Goal: Task Accomplishment & Management: Use online tool/utility

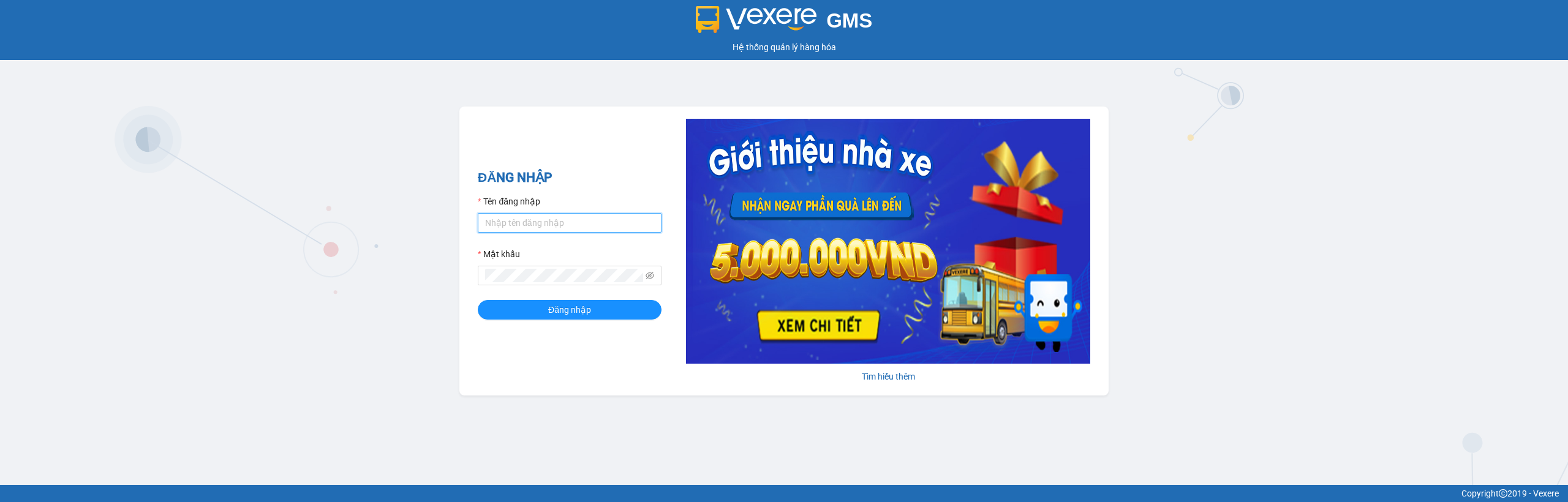
click at [542, 230] on input "Tên đăng nhập" at bounding box center [569, 223] width 184 height 19
click at [561, 232] on input "ad" at bounding box center [569, 223] width 184 height 19
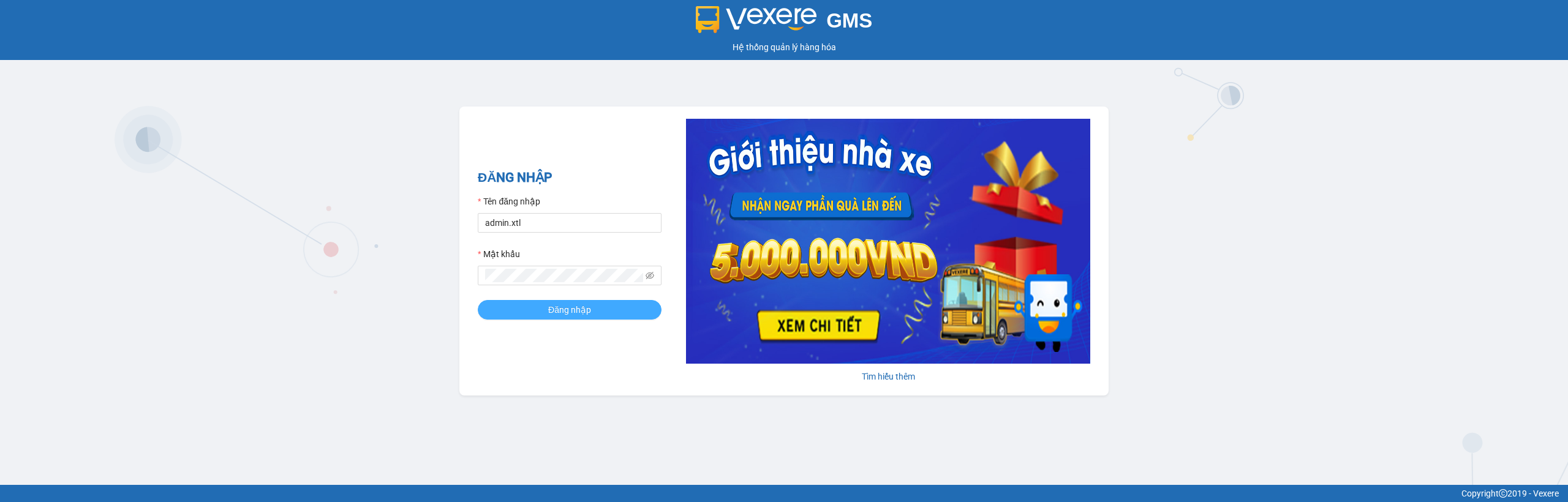
type input "admin.xtl"
click at [564, 303] on span "Đăng nhập" at bounding box center [570, 310] width 43 height 14
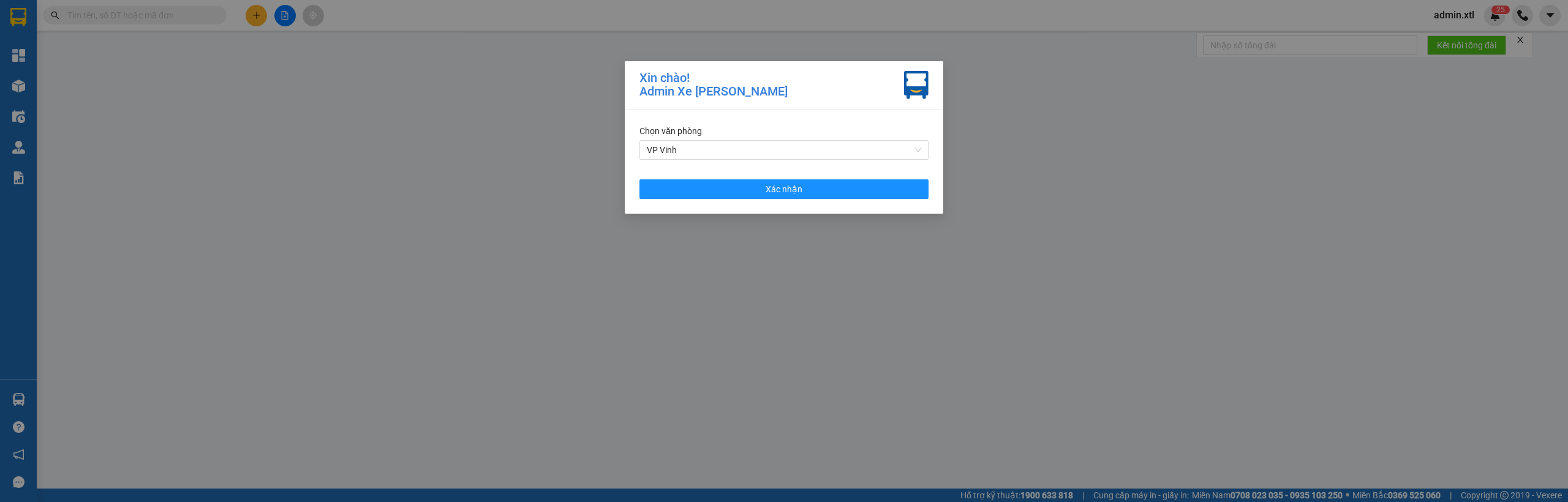
click at [797, 205] on div "Chọn văn phòng VP Vinh Xác nhận" at bounding box center [784, 162] width 319 height 104
click at [805, 193] on button "Xác nhận" at bounding box center [784, 189] width 289 height 19
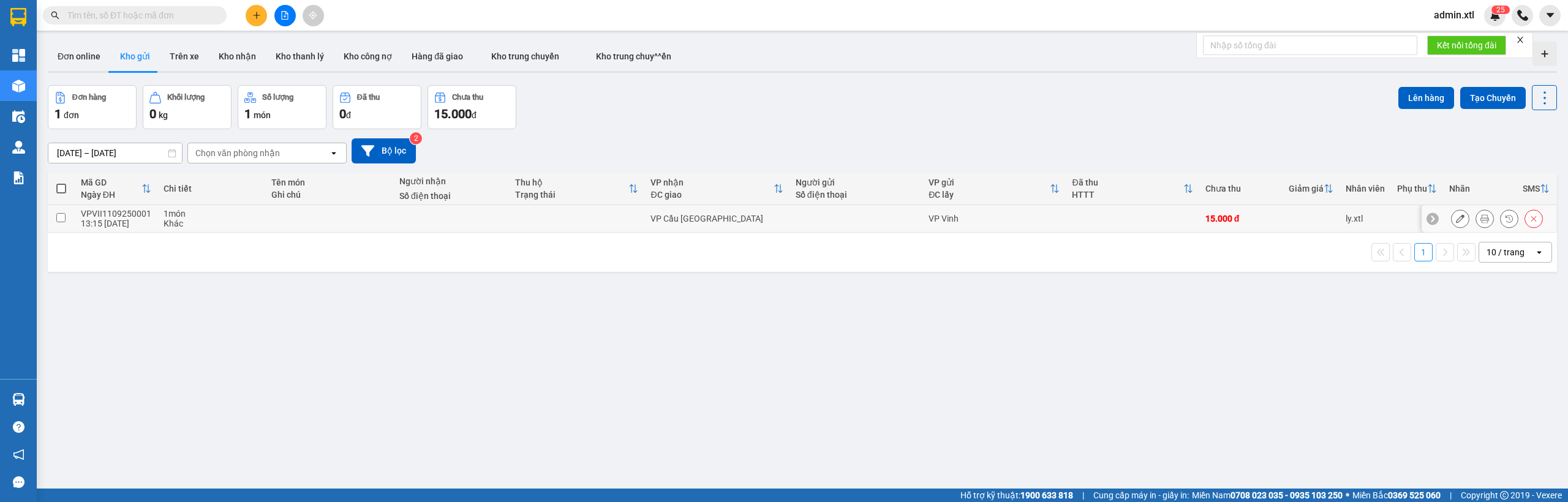
click at [58, 218] on input "checkbox" at bounding box center [60, 217] width 9 height 9
checkbox input "true"
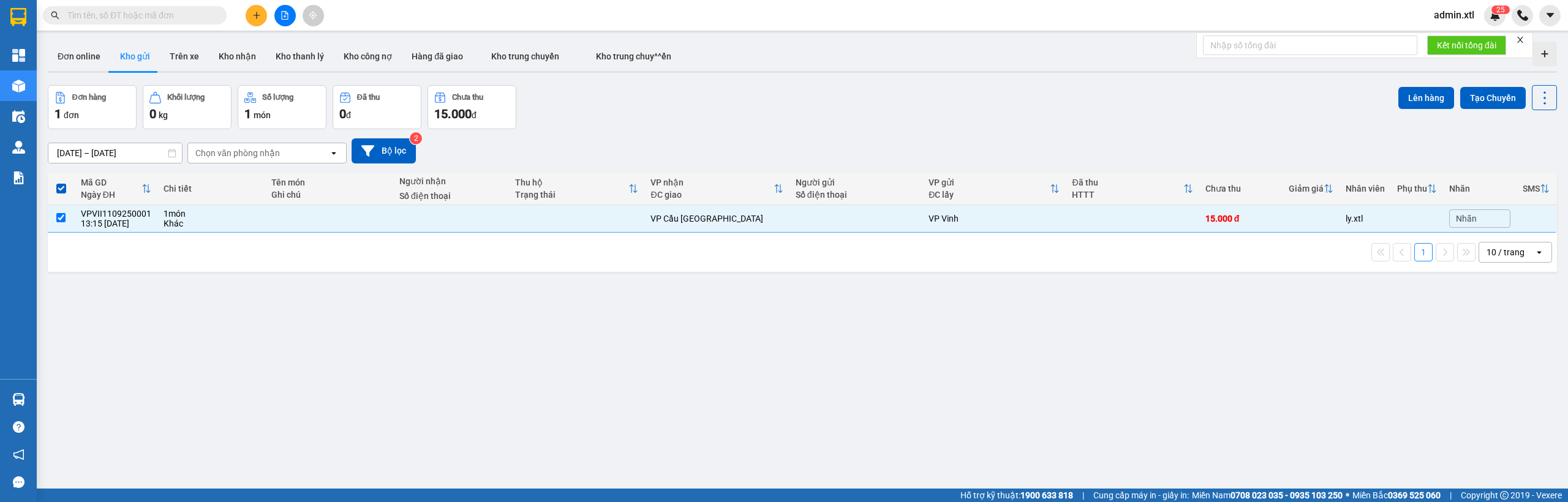
click at [1410, 109] on div "Lên hàng Tạo Chuyến" at bounding box center [1477, 97] width 159 height 25
click at [1415, 103] on button "Lên hàng" at bounding box center [1426, 97] width 56 height 22
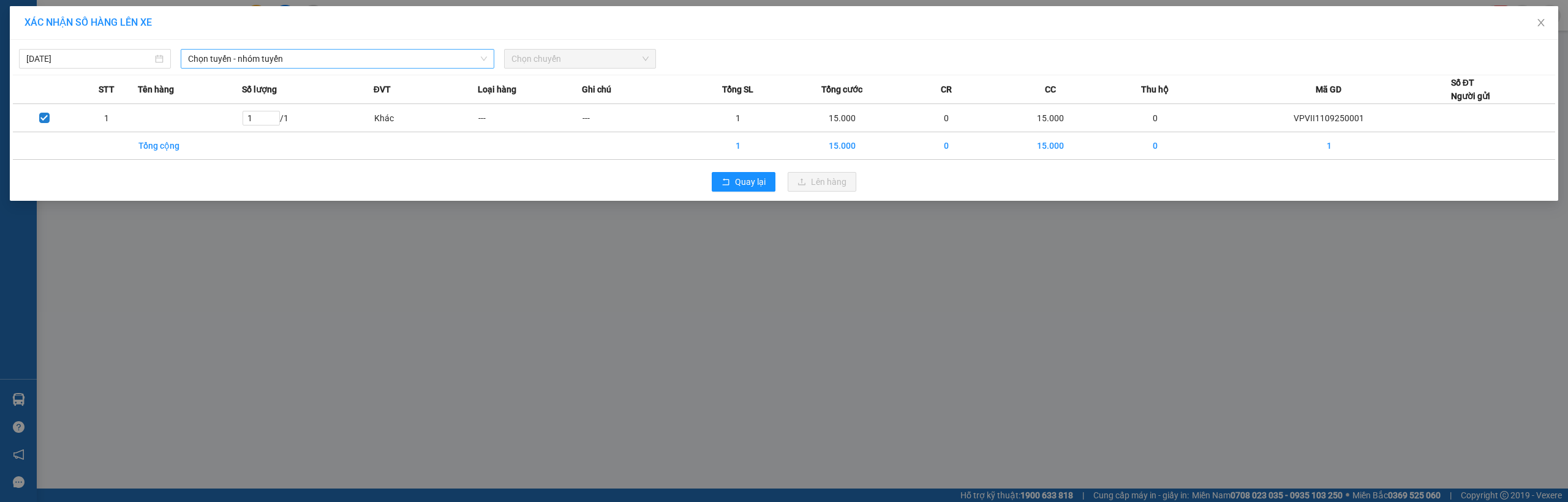
click at [222, 57] on span "Chọn tuyến - nhóm tuyến" at bounding box center [337, 58] width 299 height 19
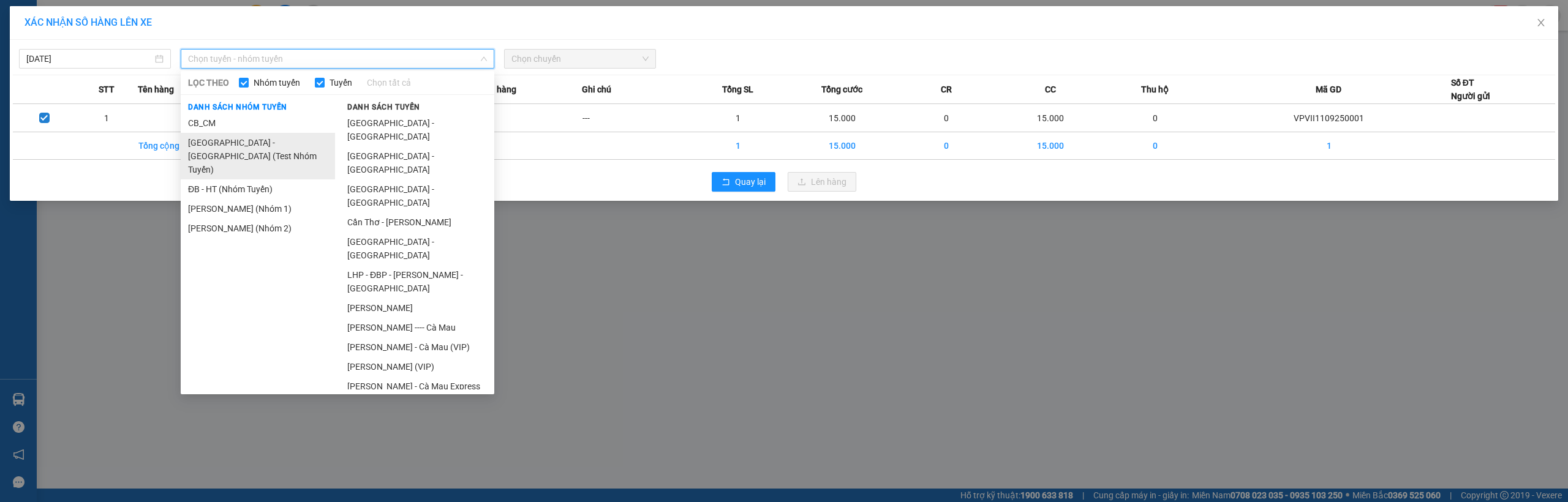
click at [256, 133] on li "[GEOGRAPHIC_DATA] - [GEOGRAPHIC_DATA] (Test Nhóm Tuyến)" at bounding box center [257, 156] width 154 height 47
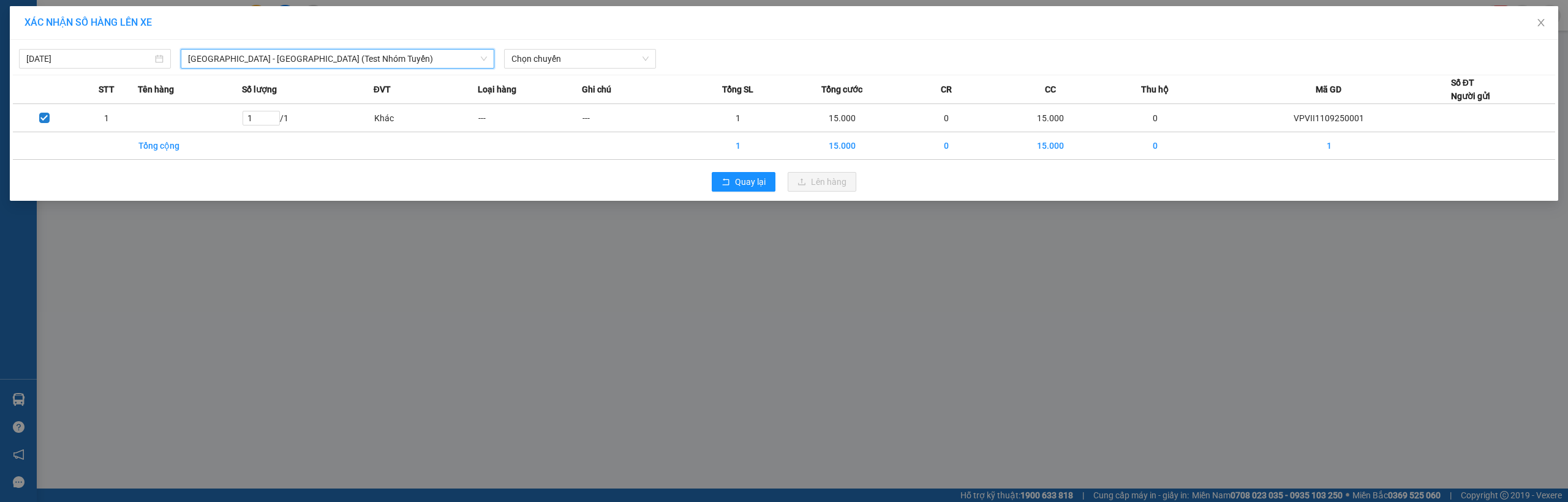
click at [421, 53] on span "[GEOGRAPHIC_DATA] - [GEOGRAPHIC_DATA] (Test Nhóm Tuyến)" at bounding box center [337, 58] width 299 height 19
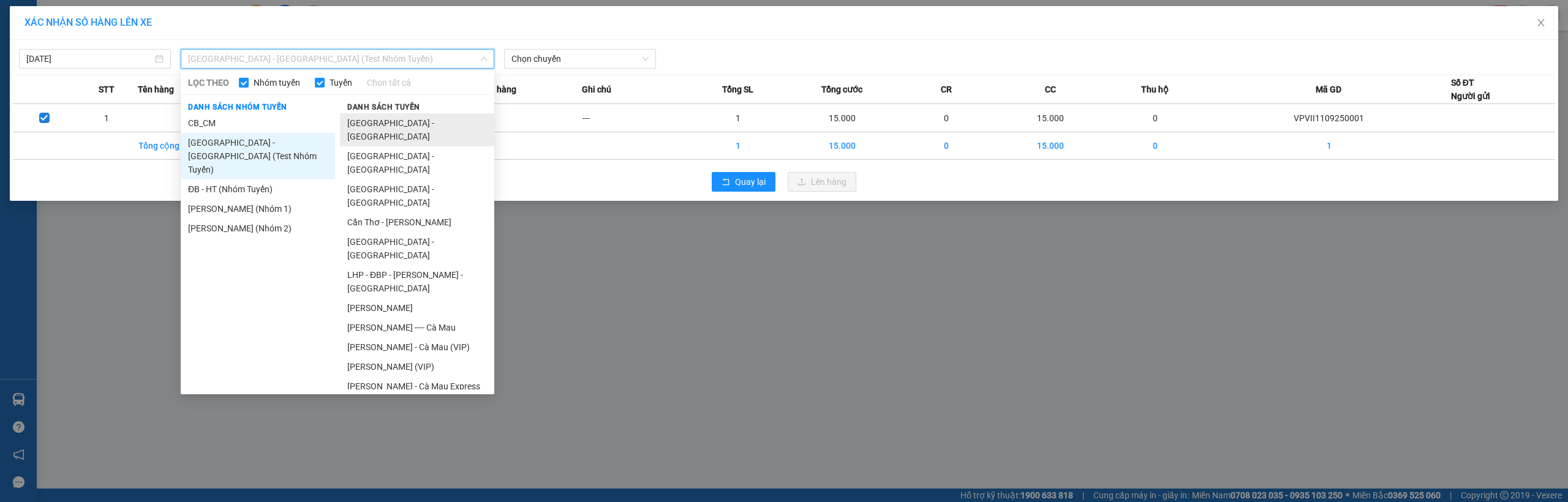
click at [370, 115] on li "[GEOGRAPHIC_DATA] - [GEOGRAPHIC_DATA]" at bounding box center [417, 130] width 154 height 33
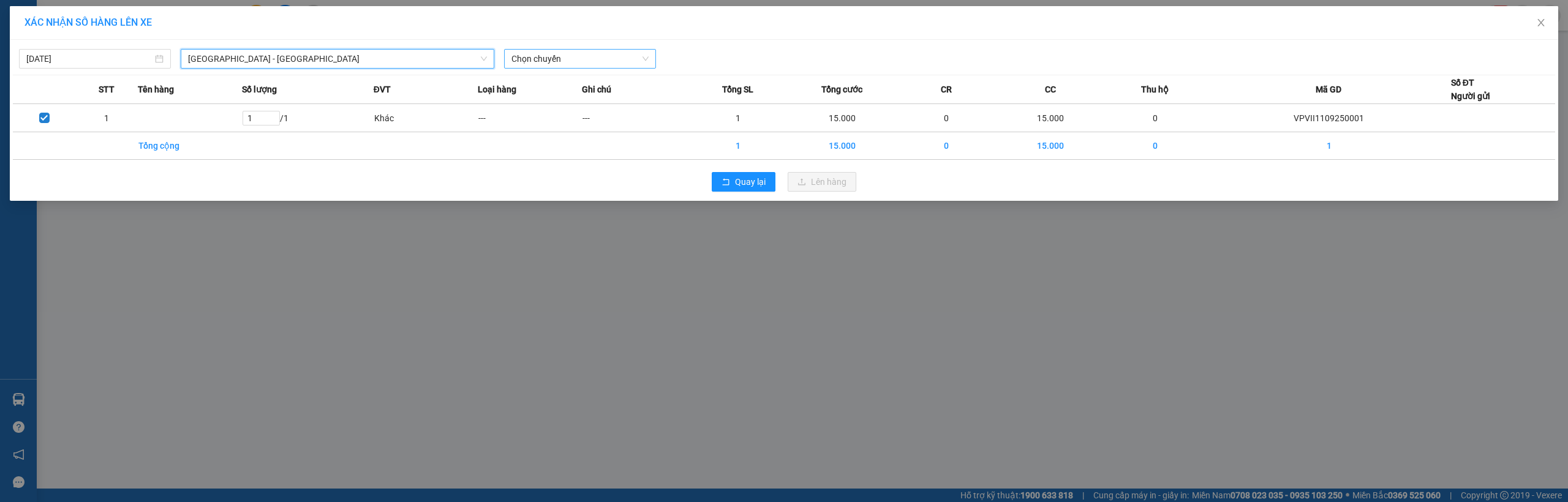
click at [527, 50] on span "Chọn chuyến" at bounding box center [580, 58] width 137 height 19
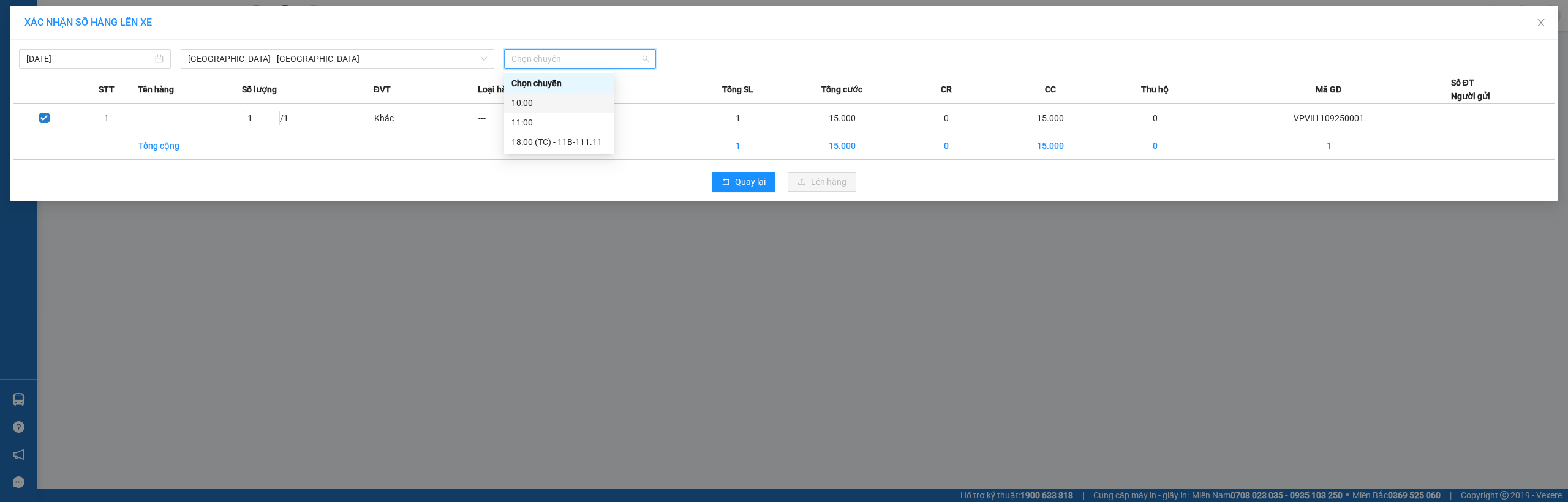
click at [551, 104] on div "10:00" at bounding box center [559, 103] width 96 height 14
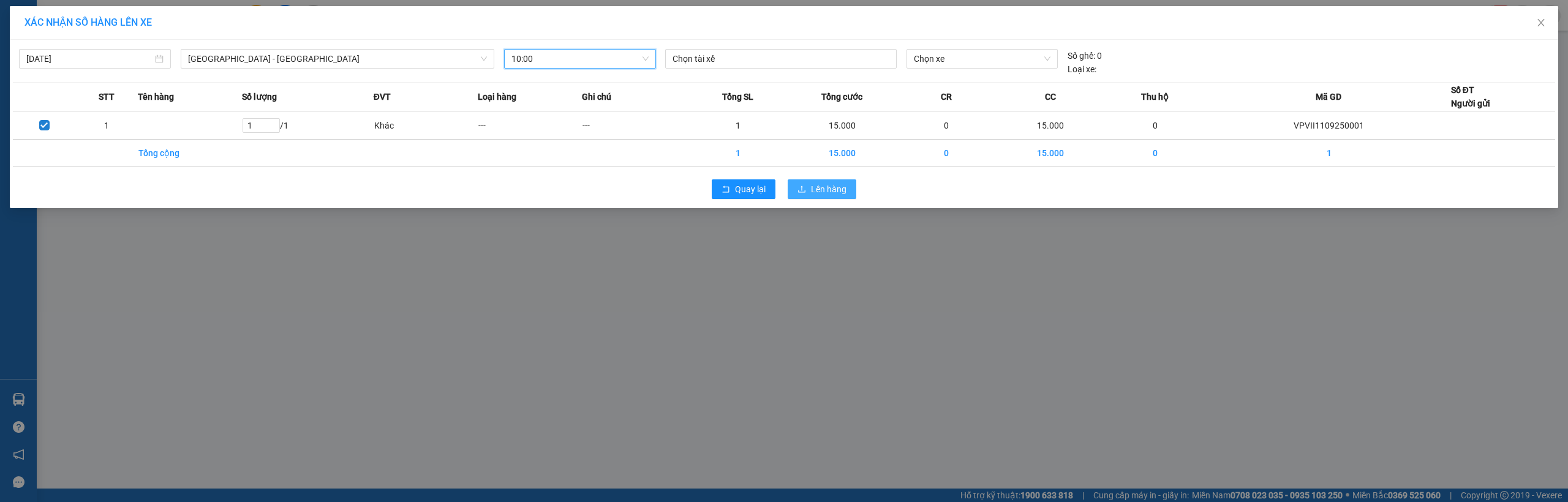
click at [805, 182] on button "Lên hàng" at bounding box center [822, 189] width 68 height 19
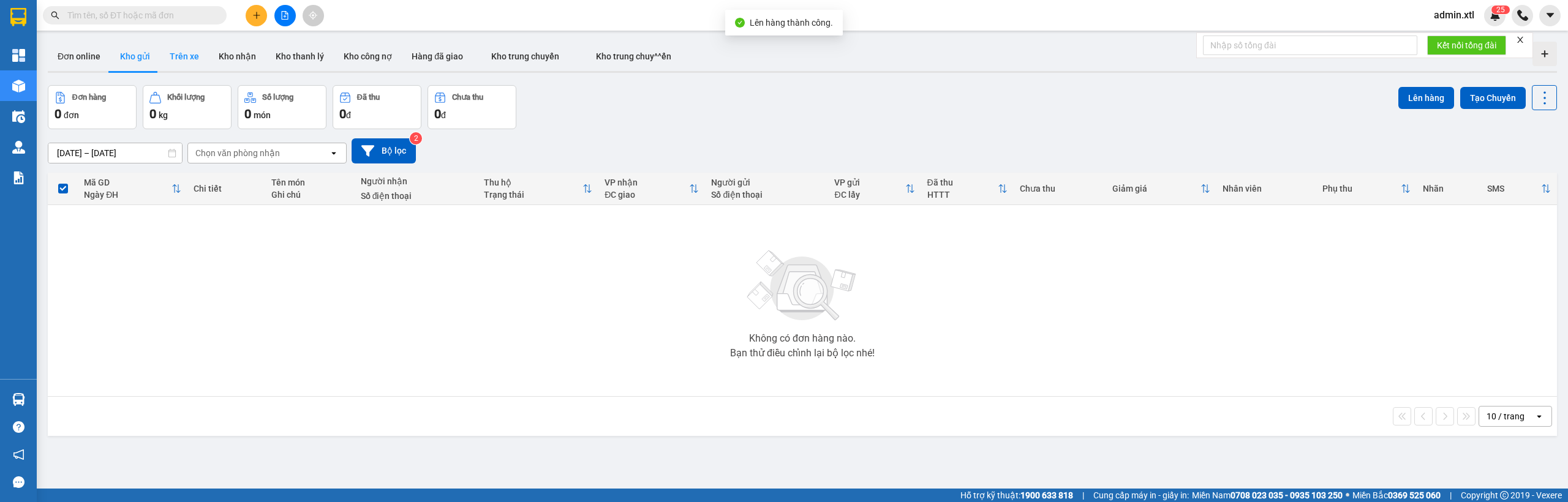
click at [189, 51] on button "Trên xe" at bounding box center [184, 57] width 49 height 29
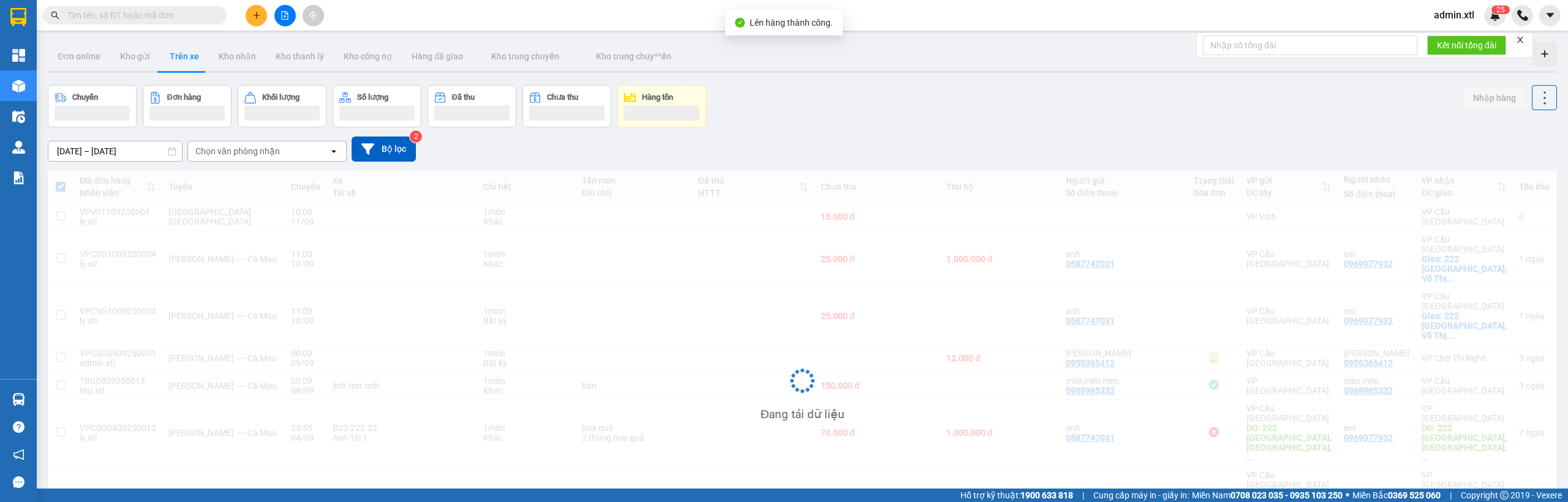
click at [287, 6] on button at bounding box center [286, 16] width 21 height 21
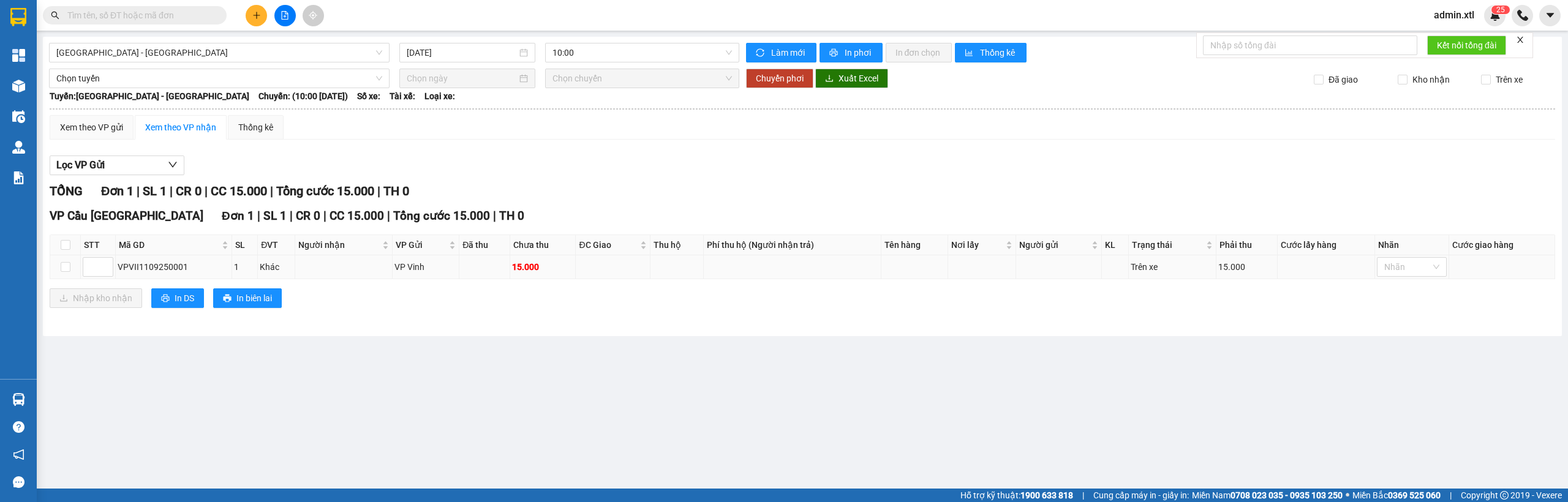
click at [169, 267] on div "VPVII1109250001" at bounding box center [173, 267] width 112 height 14
copy div "VPVII1109250001"
click at [151, 20] on input "text" at bounding box center [139, 16] width 144 height 14
paste input "VPVII1109250001"
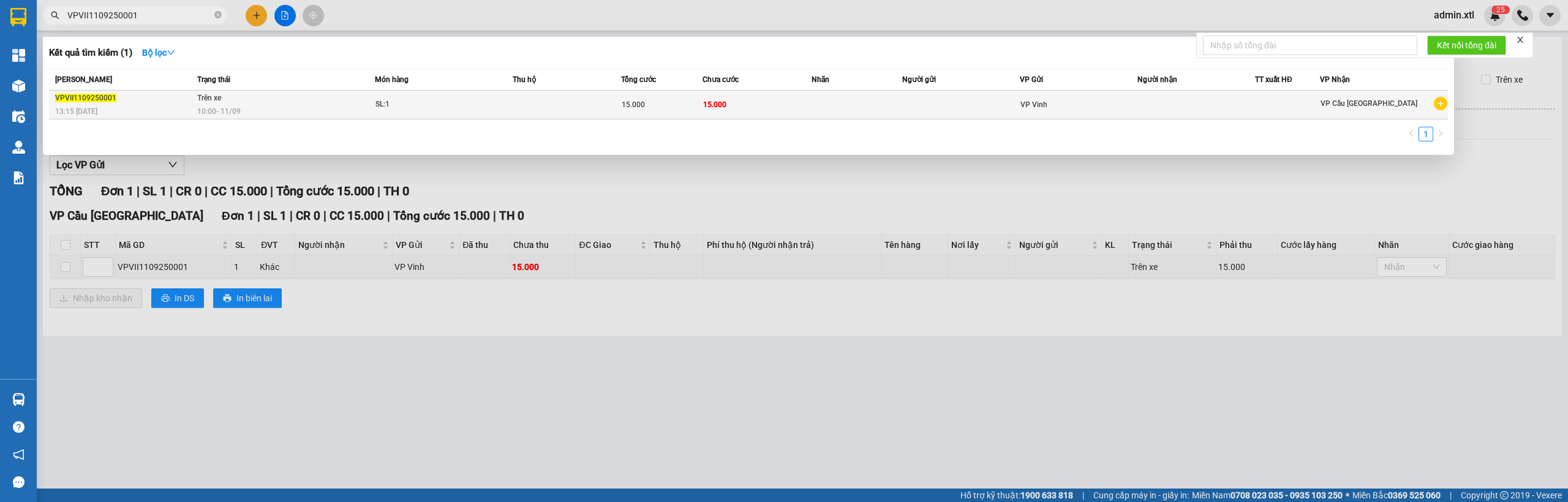
type input "VPVII1109250001"
click at [182, 111] on div "13:15 [DATE]" at bounding box center [125, 111] width 138 height 14
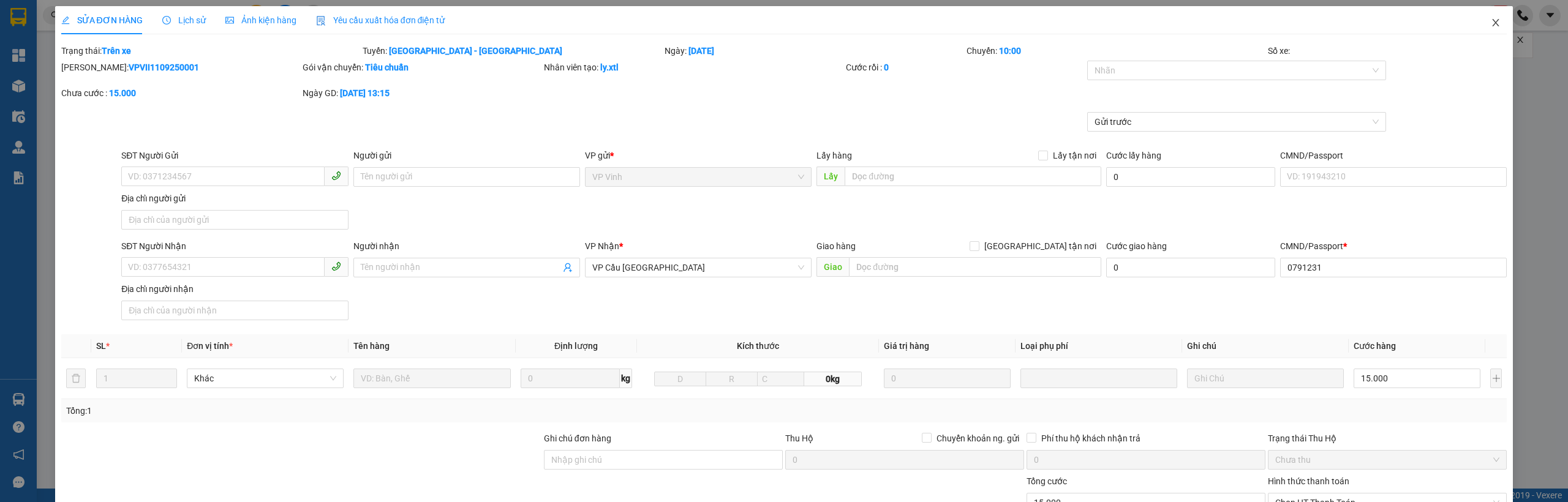
click at [1491, 24] on icon "close" at bounding box center [1496, 22] width 10 height 10
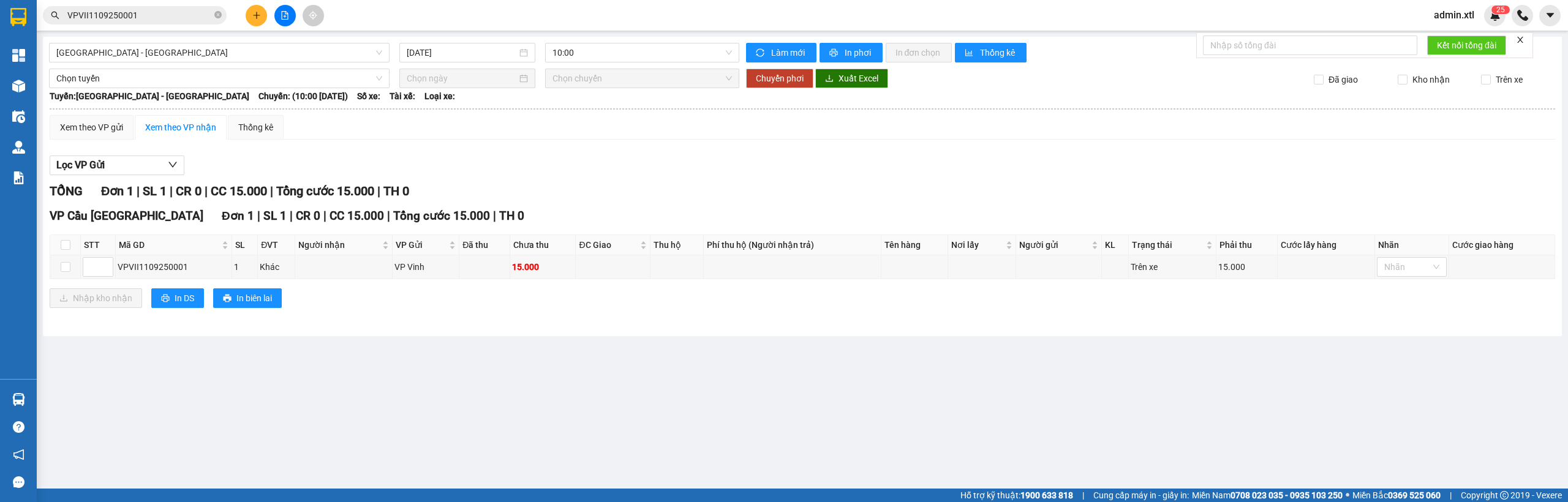
click at [140, 1] on div "Kết quả tìm kiếm ( 1 ) Bộ lọc Mã ĐH Trạng thái Món hàng Thu hộ Tổng cước Chưa c…" at bounding box center [784, 15] width 1568 height 30
click at [142, 10] on input "VPVII1109250001" at bounding box center [139, 16] width 144 height 14
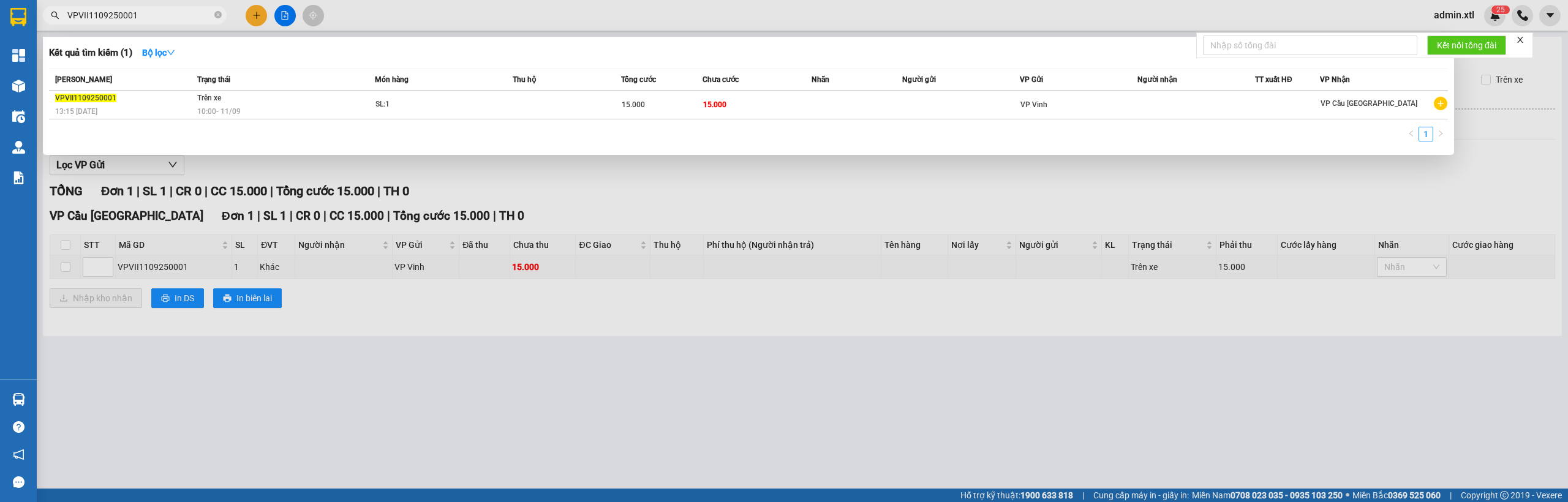
click at [142, 10] on input "VPVII1109250001" at bounding box center [139, 16] width 144 height 14
click at [419, 312] on div at bounding box center [784, 251] width 1568 height 502
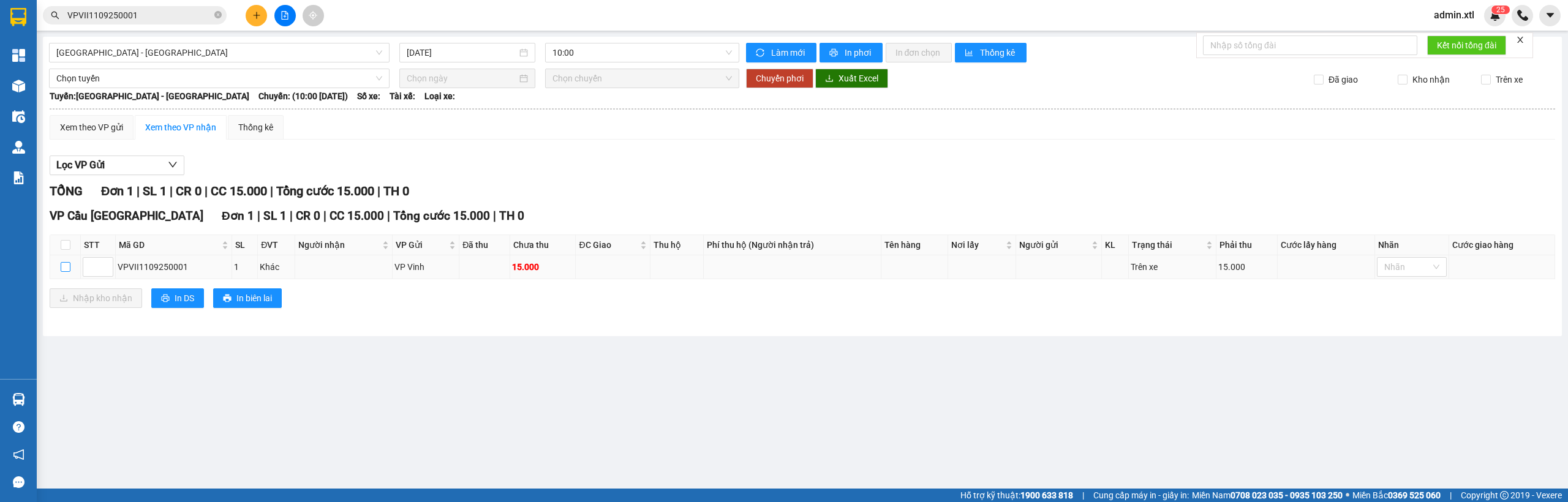
click at [66, 266] on input "checkbox" at bounding box center [65, 267] width 10 height 10
checkbox input "true"
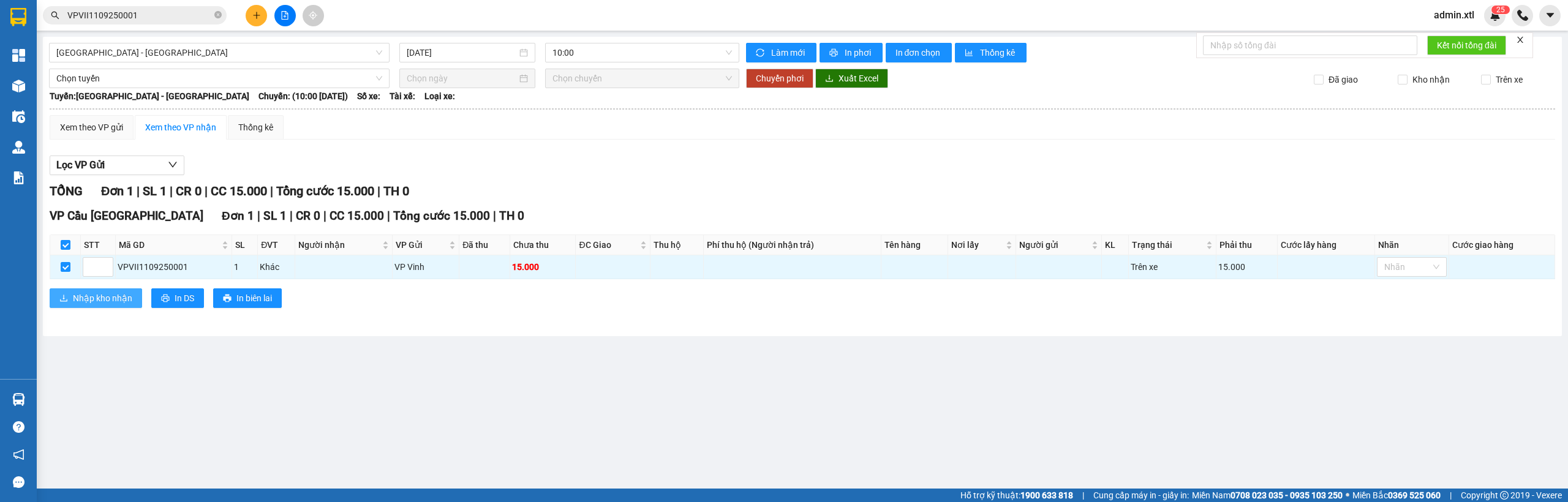
click at [81, 291] on span "Nhập kho nhận" at bounding box center [102, 298] width 59 height 14
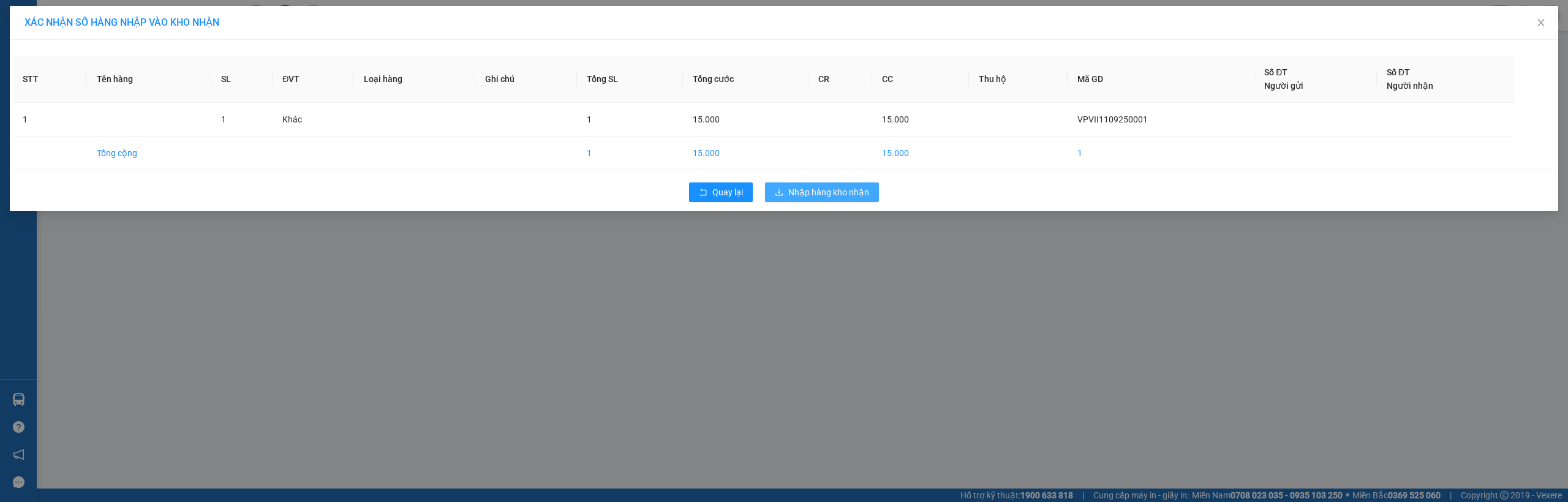
click at [814, 191] on span "Nhập hàng kho nhận" at bounding box center [828, 192] width 81 height 14
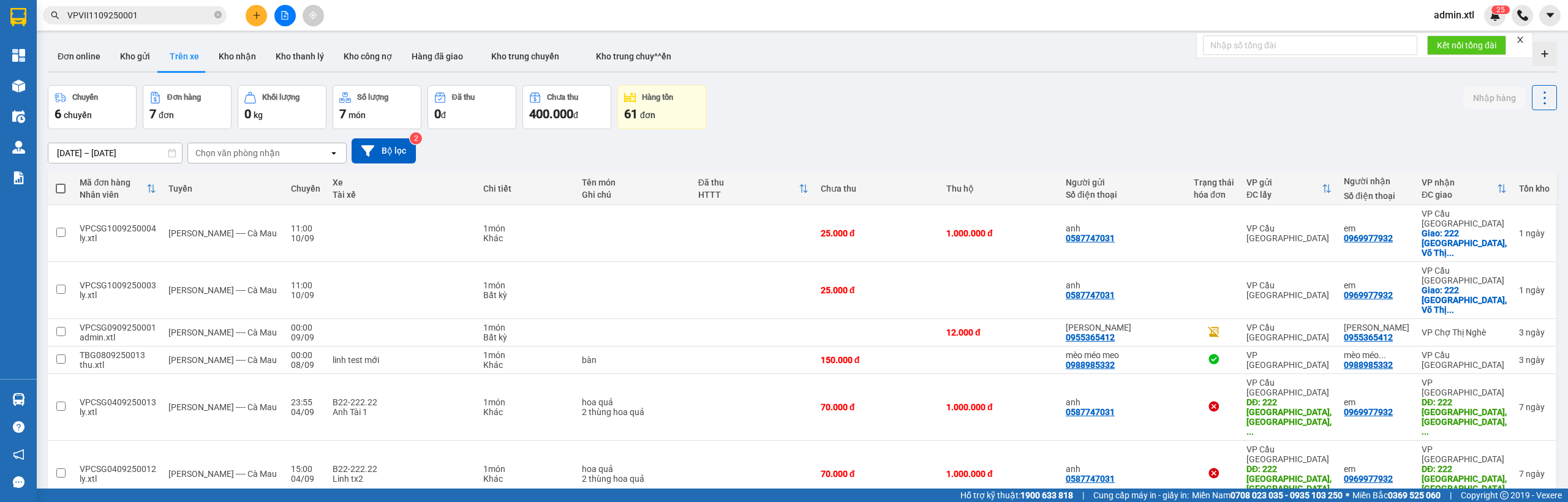
click at [171, 14] on input "VPVII1109250001" at bounding box center [139, 16] width 144 height 14
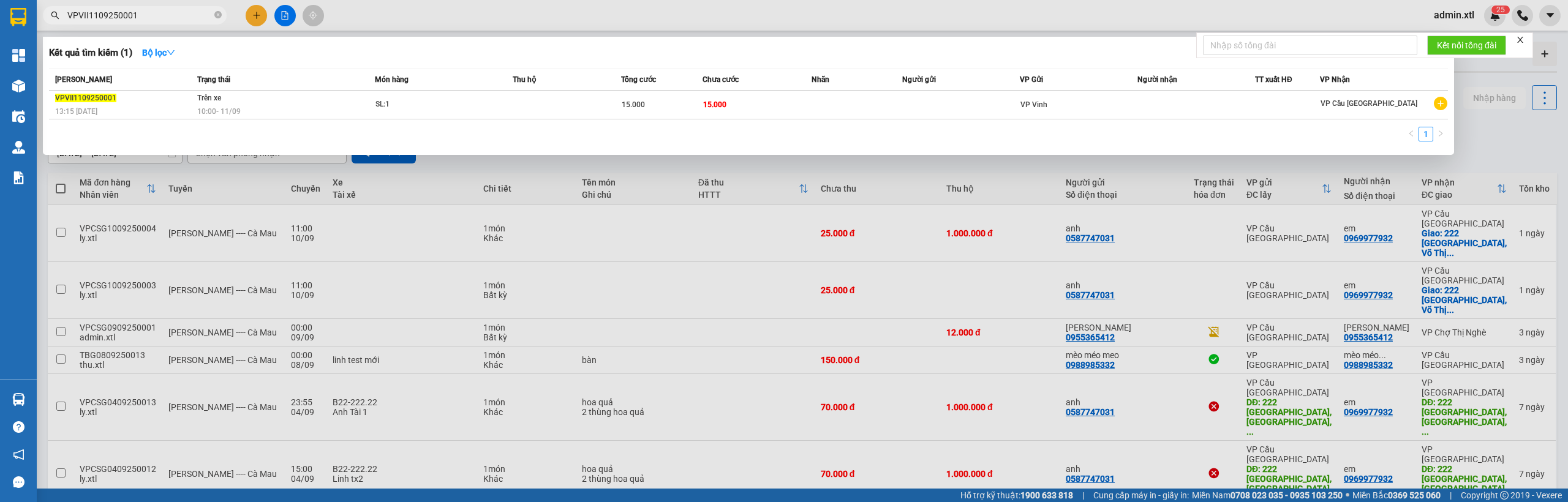
click at [171, 14] on input "VPVII1109250001" at bounding box center [139, 16] width 144 height 14
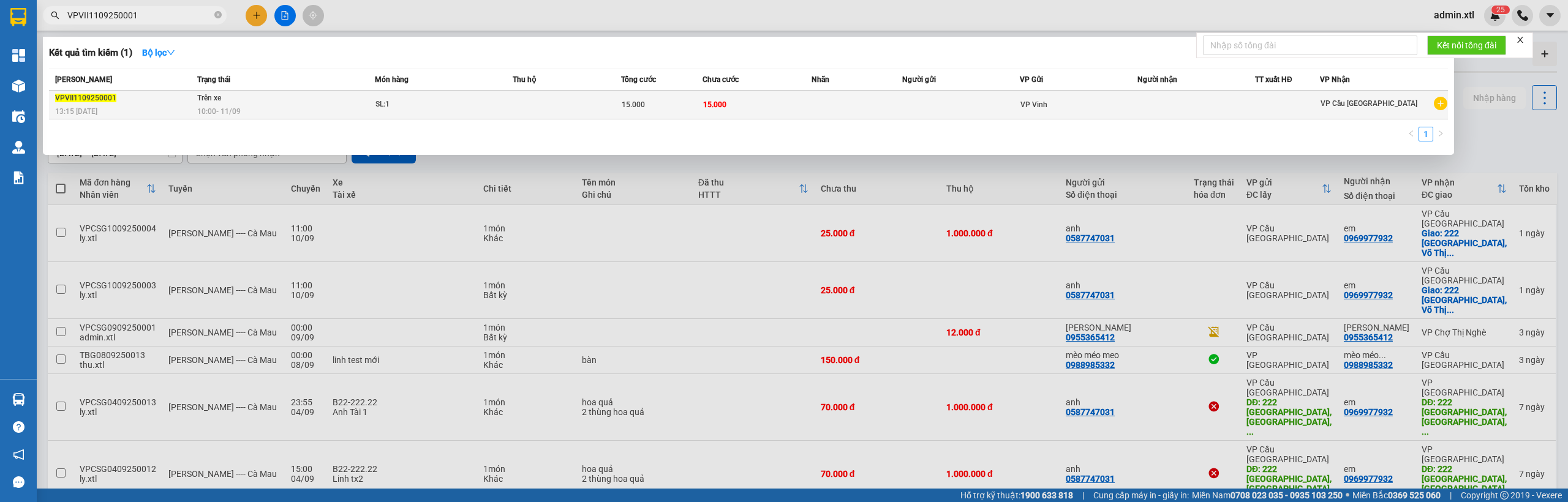
click at [154, 110] on div "13:15 [DATE]" at bounding box center [125, 111] width 138 height 14
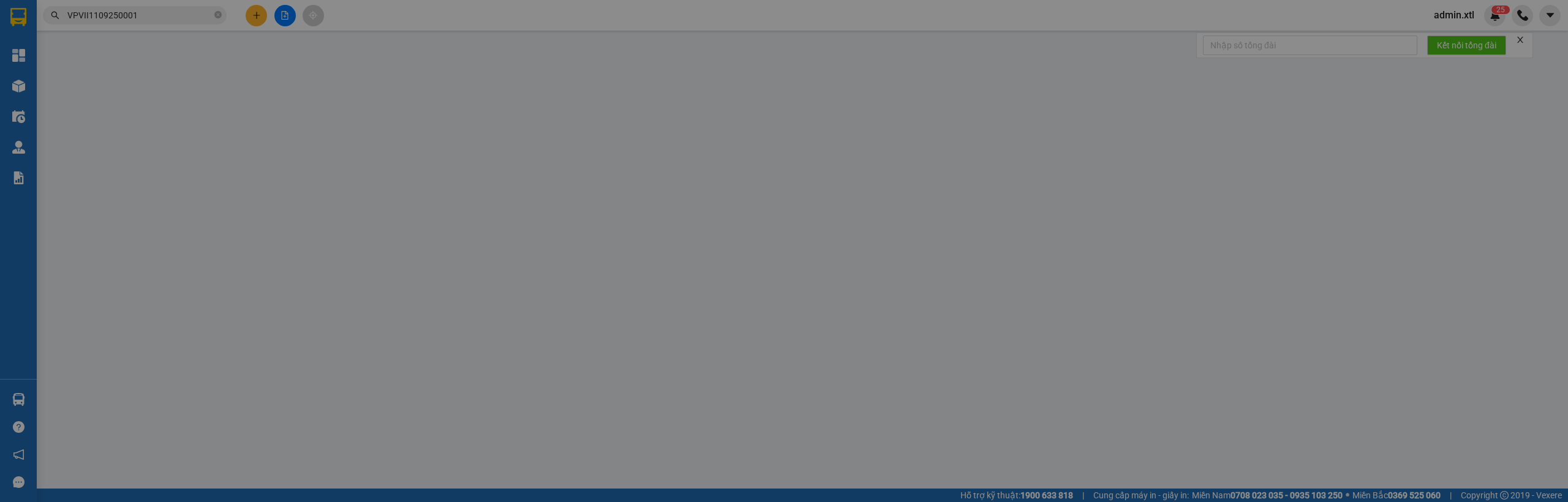
type input "0791231"
type input "15.000"
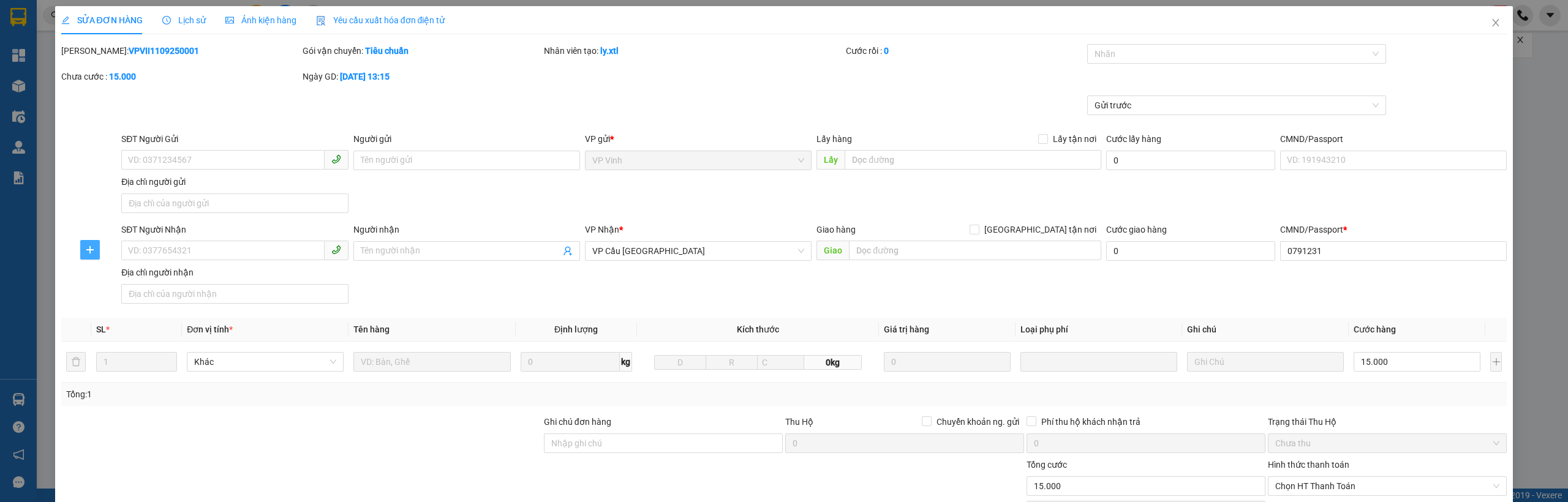
click at [97, 249] on span "plus" at bounding box center [90, 250] width 19 height 10
click at [126, 296] on span "Chuyển hoàn" at bounding box center [112, 294] width 51 height 14
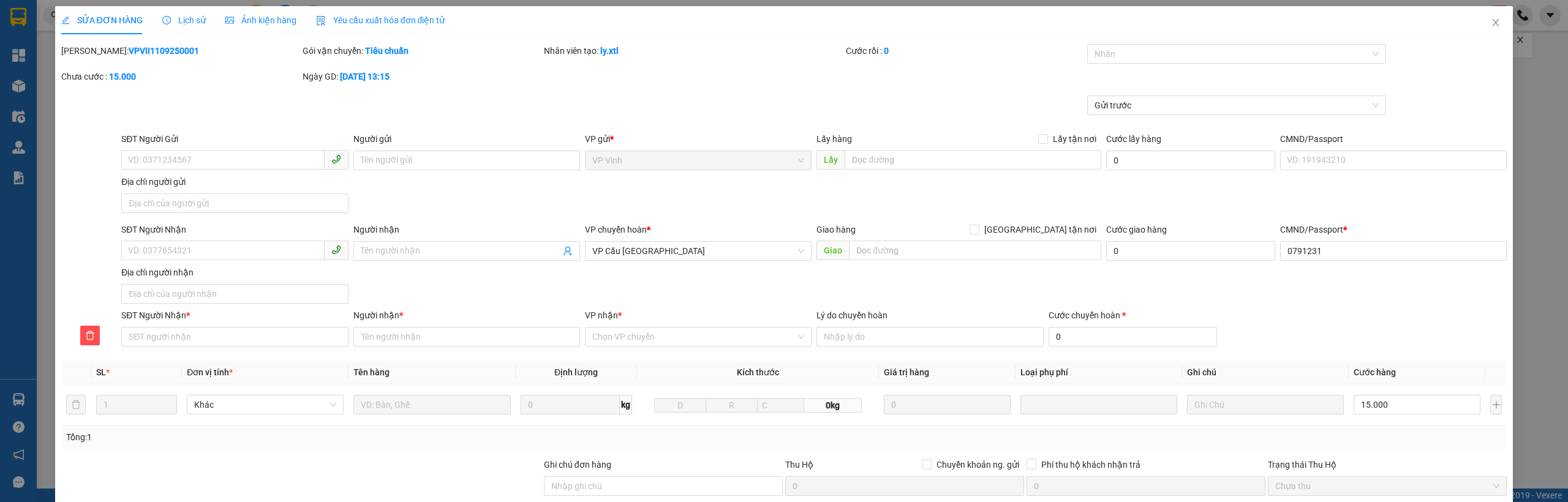
click at [677, 352] on div "Total Paid Fee 0 Total UnPaid Fee 15.000 Cash Collection Total Fee Mã ĐH: VPVII…" at bounding box center [784, 364] width 1446 height 640
click at [683, 344] on input "VP nhận *" at bounding box center [694, 336] width 204 height 19
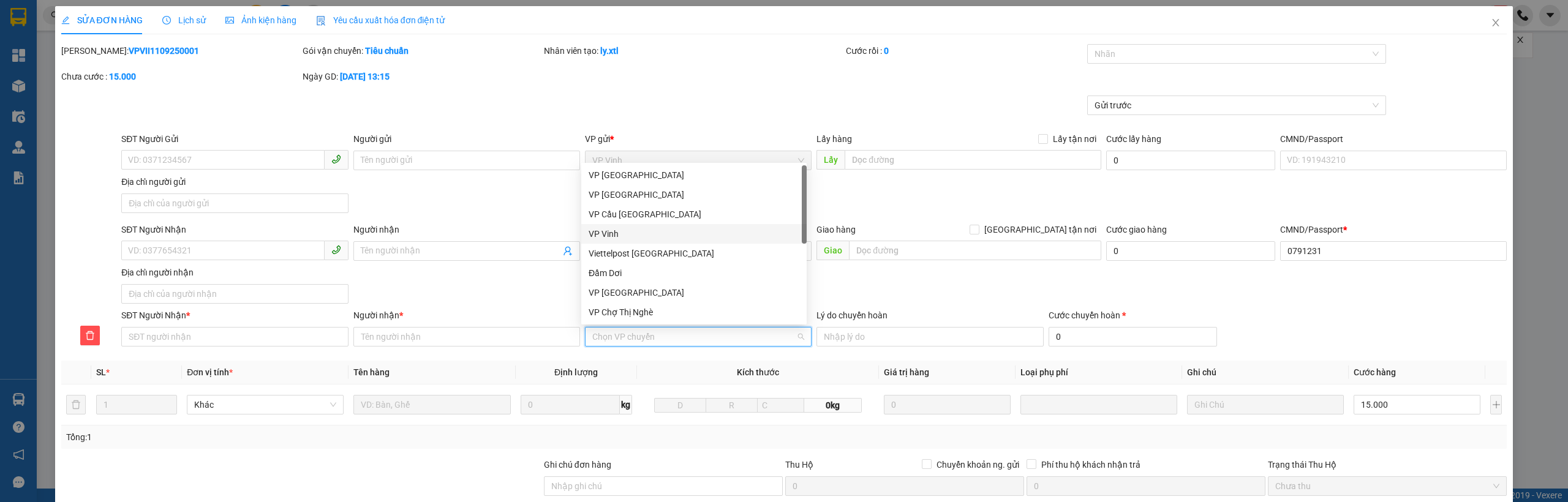
click at [642, 233] on div "VP Vinh" at bounding box center [694, 234] width 210 height 14
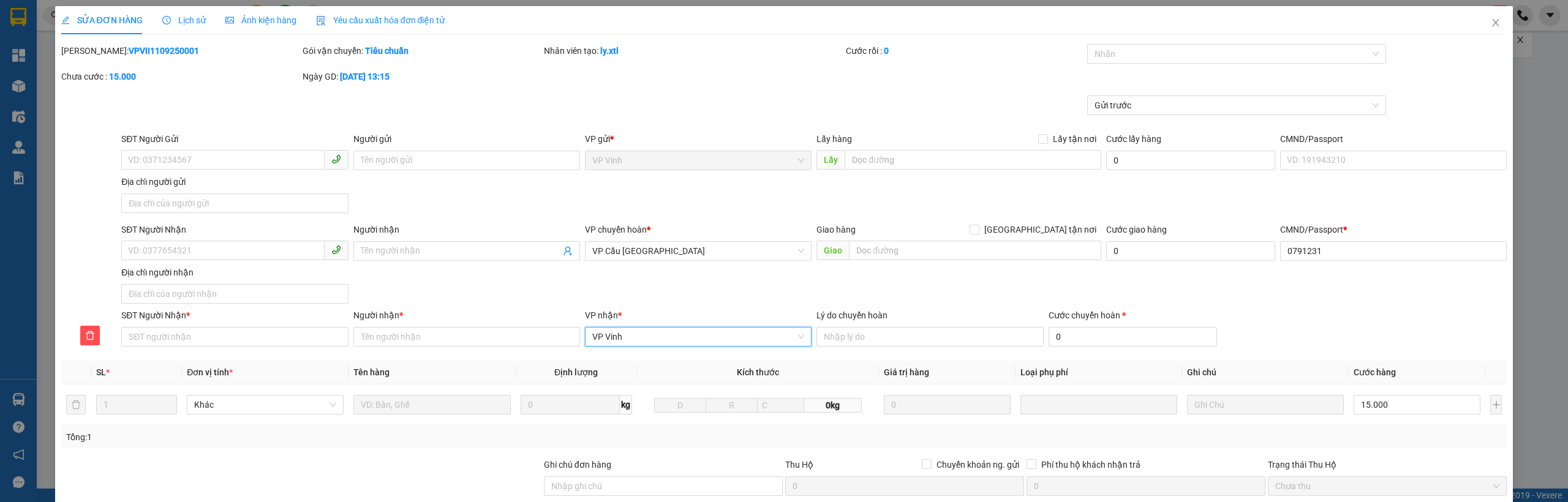
click at [1002, 304] on div "SĐT Người Nhận VD: 0377654321 Người nhận Tên người nhận VP chuyển hoàn * VP [GE…" at bounding box center [814, 266] width 1391 height 86
click at [1128, 345] on input "0" at bounding box center [1132, 337] width 169 height 19
type input "15.005"
type input "5"
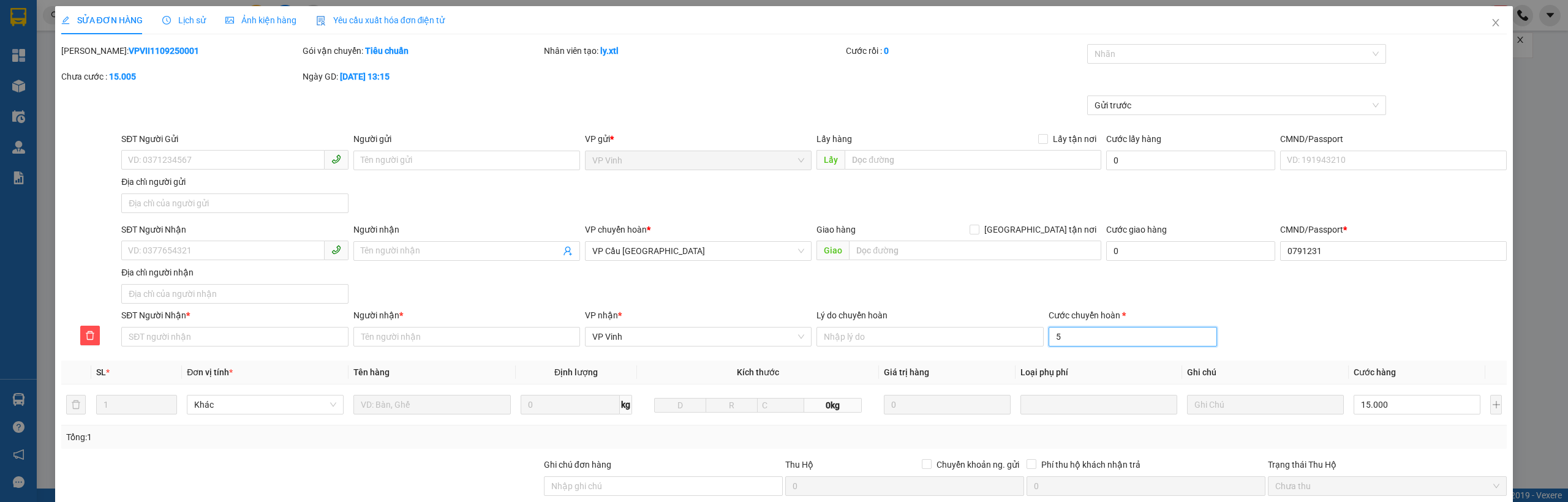
type input "15.050"
type input "50"
type input "65.000"
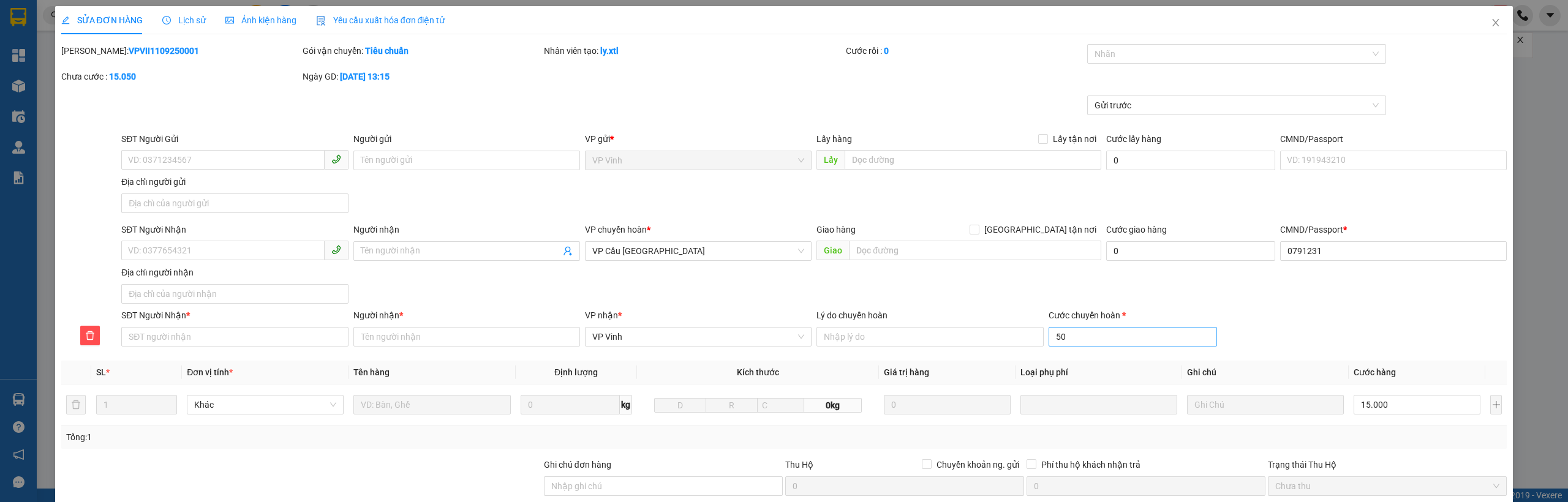
type input "50.000"
click at [1355, 308] on div "SĐT Người Nhận VD: 0377654321 Người nhận Tên người nhận VP chuyển hoàn * VP [GE…" at bounding box center [814, 266] width 1391 height 86
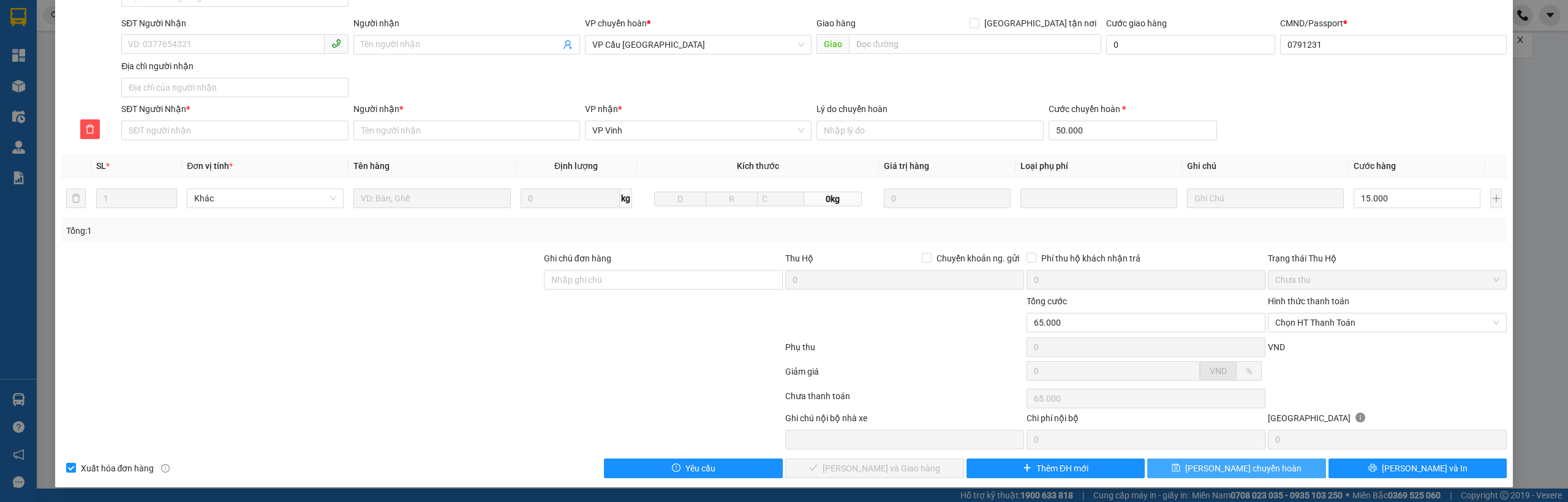
click at [1243, 474] on span "[PERSON_NAME] chuyển hoàn" at bounding box center [1243, 469] width 116 height 14
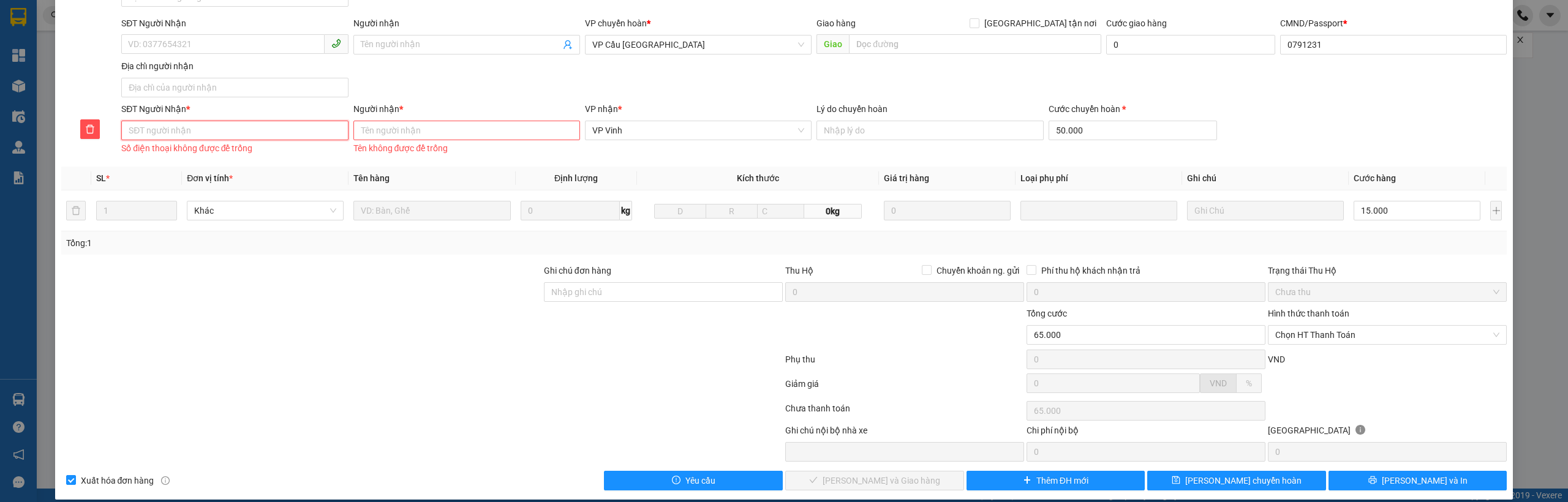
click at [225, 123] on input "SĐT Người Nhận *" at bounding box center [234, 131] width 227 height 19
type input "036679192"
click at [418, 147] on div "Tên không được để trống" at bounding box center [467, 148] width 227 height 14
click at [430, 135] on input "Người nhận *" at bounding box center [467, 131] width 227 height 19
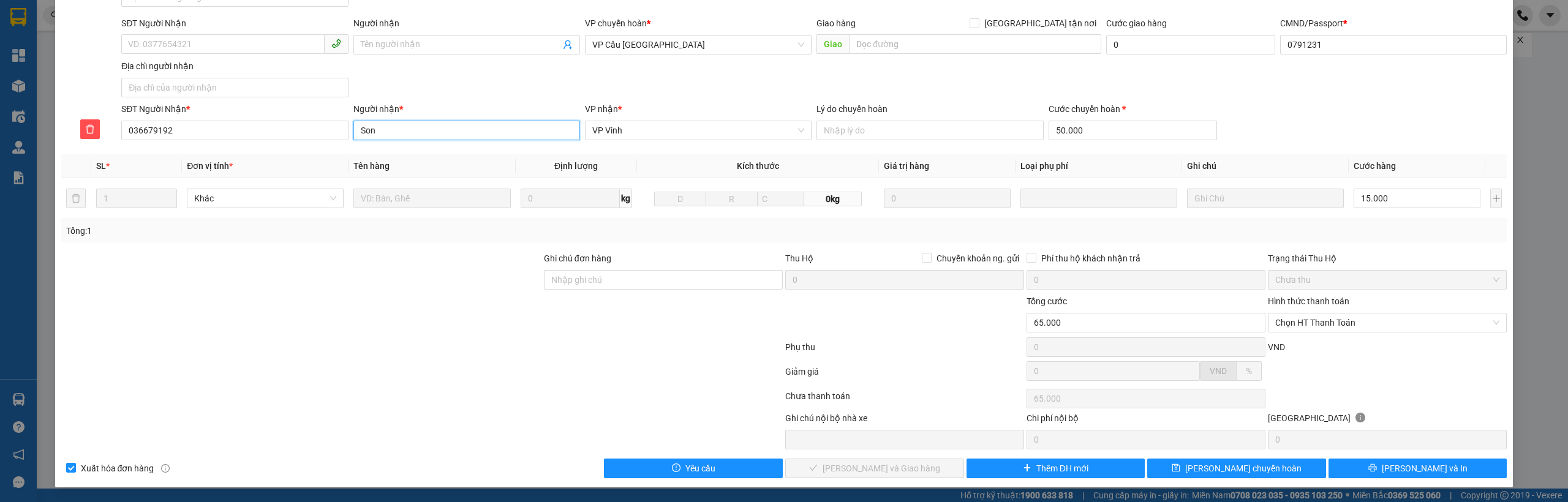
type input "Son"
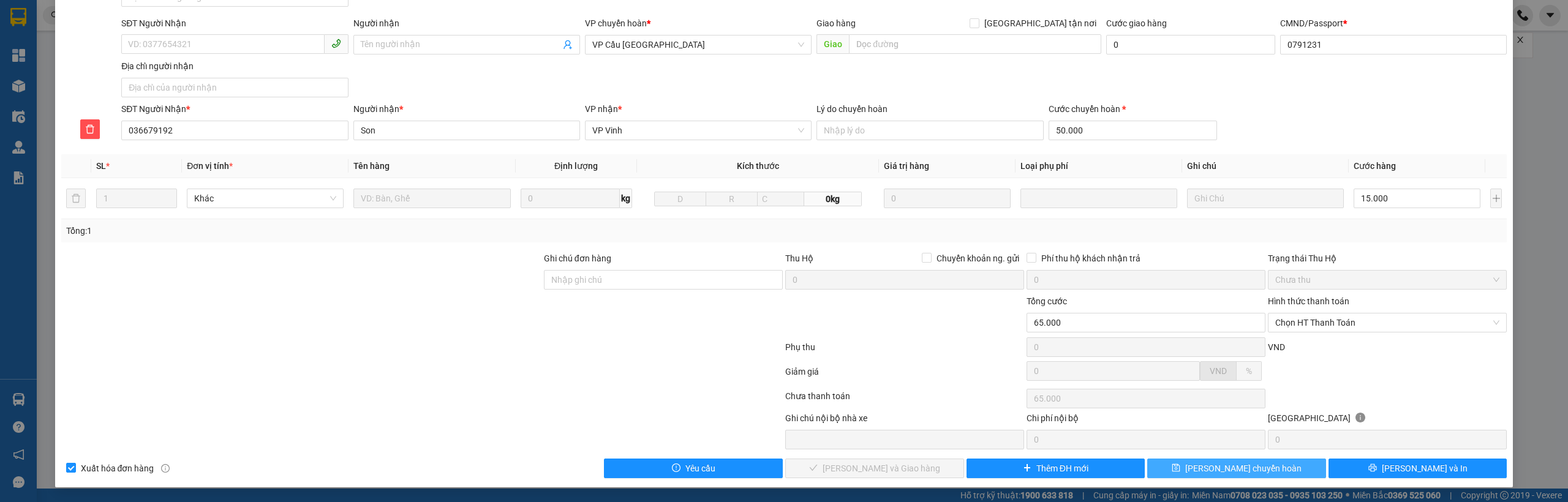
click at [1180, 468] on icon "save" at bounding box center [1176, 468] width 8 height 8
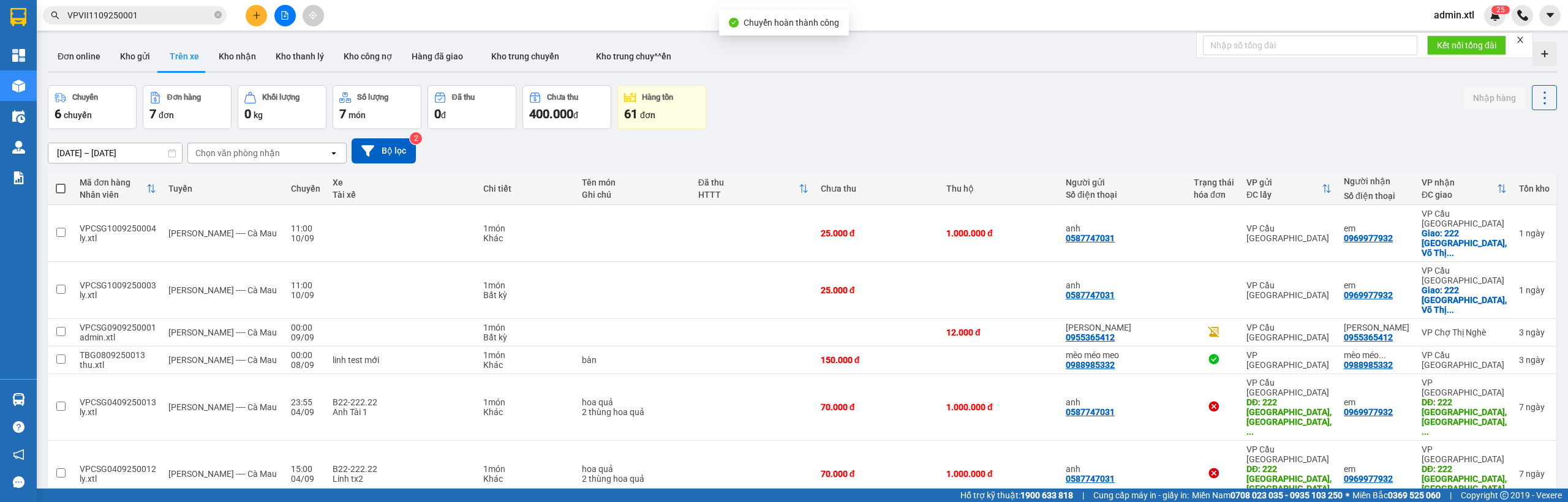
click at [152, 18] on input "VPVII1109250001" at bounding box center [139, 16] width 144 height 14
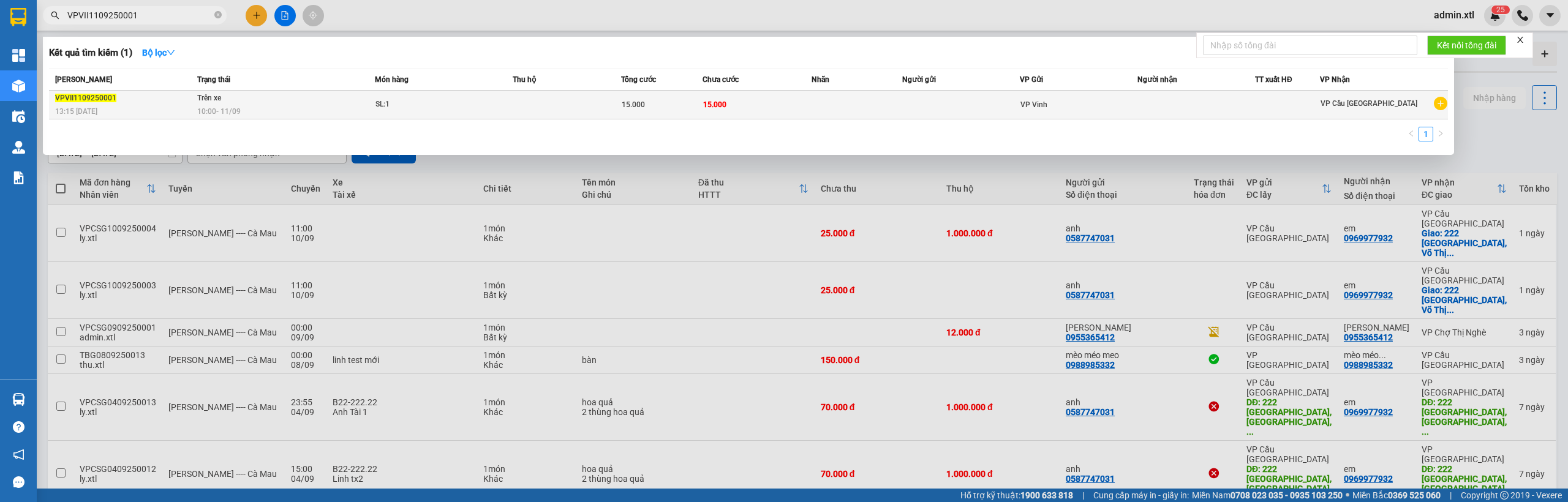
click at [185, 104] on div "13:15 [DATE]" at bounding box center [125, 111] width 138 height 14
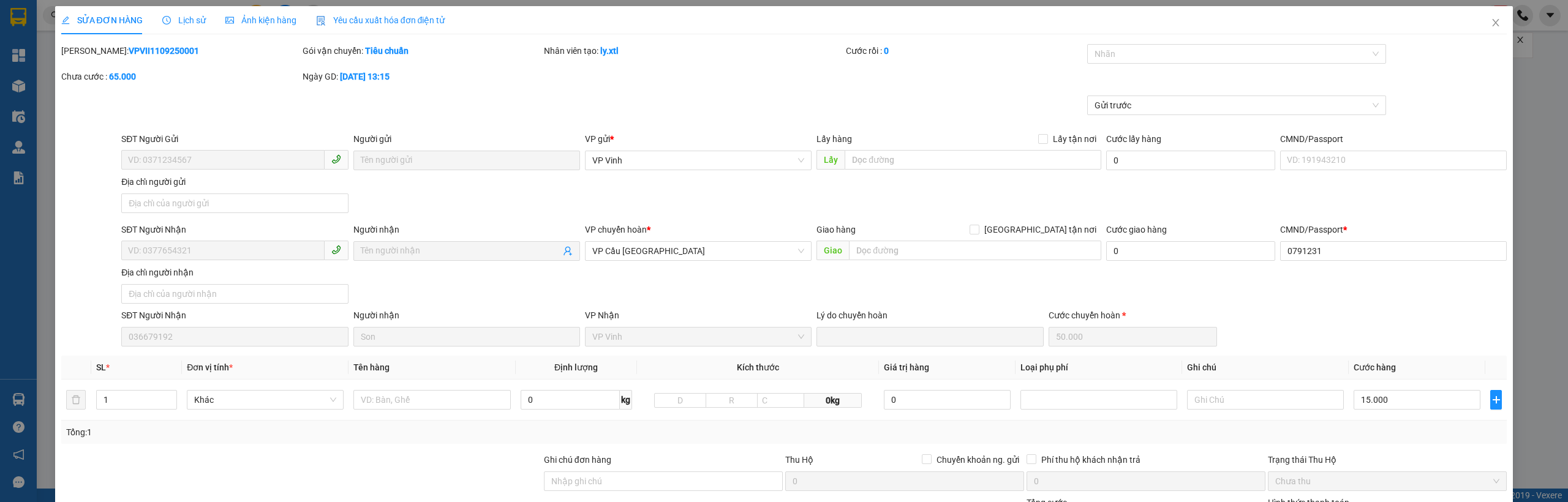
click at [130, 49] on b "VPVII1109250001" at bounding box center [164, 51] width 70 height 10
copy b "VPVII1109250001"
